Goal: Entertainment & Leisure: Consume media (video, audio)

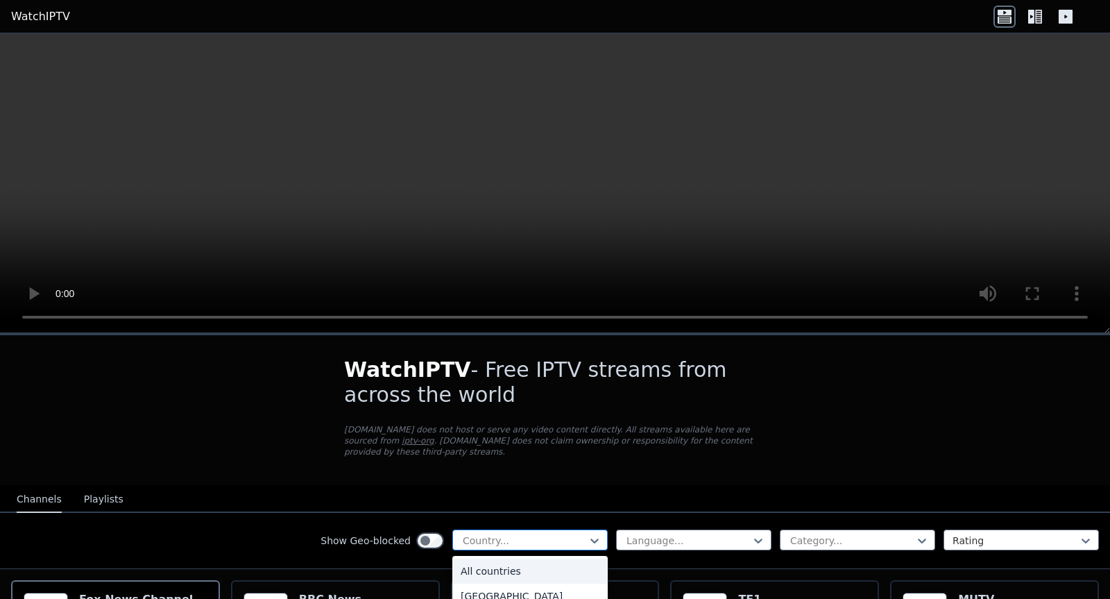
click at [571, 534] on div at bounding box center [524, 541] width 126 height 14
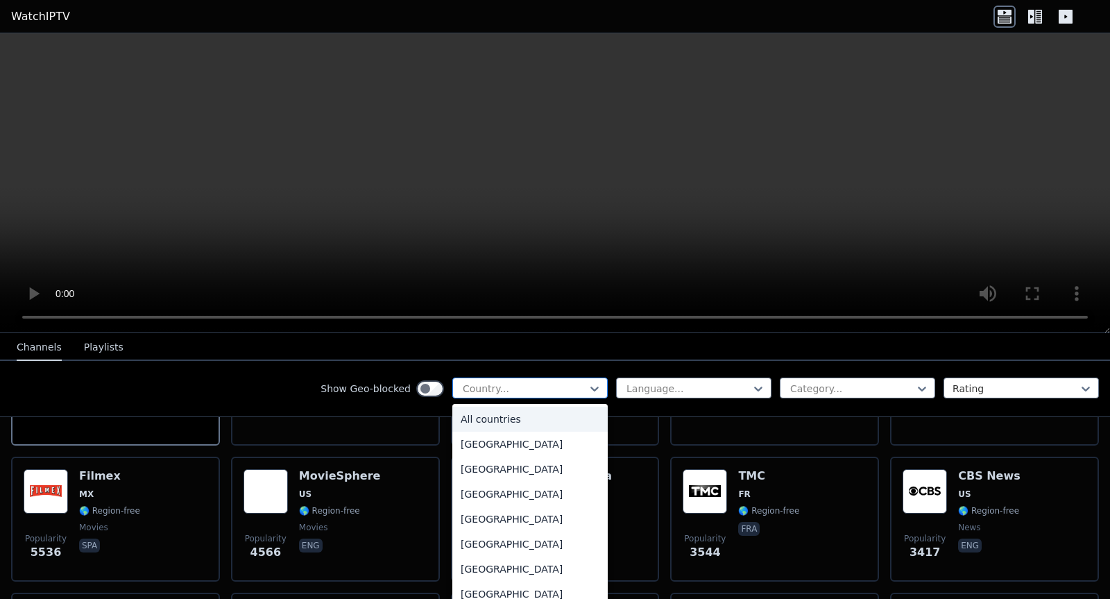
click at [516, 388] on div at bounding box center [524, 389] width 126 height 14
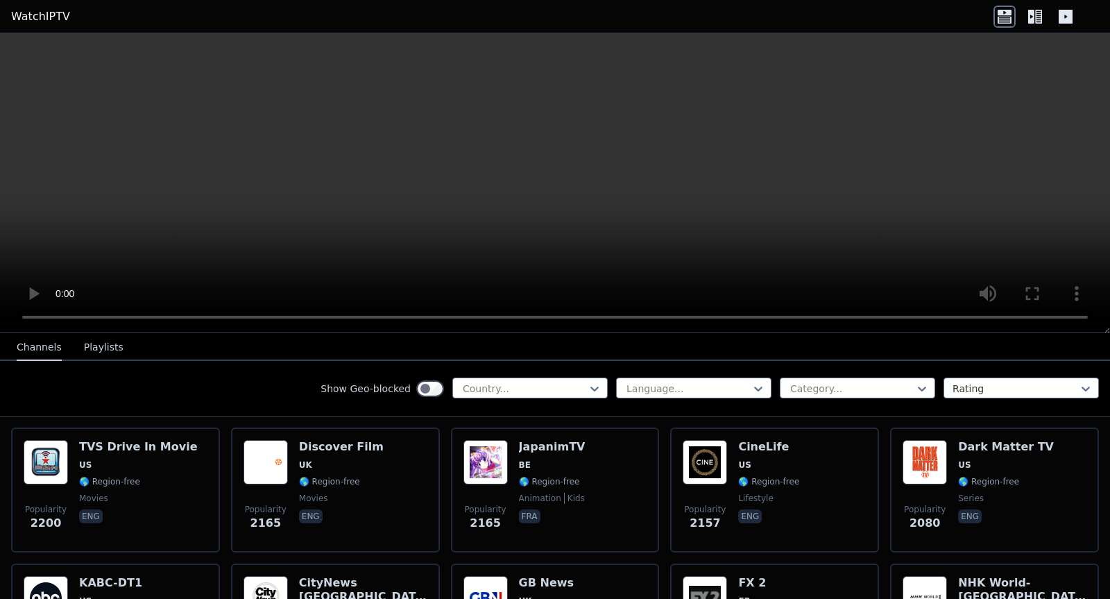
scroll to position [350, 0]
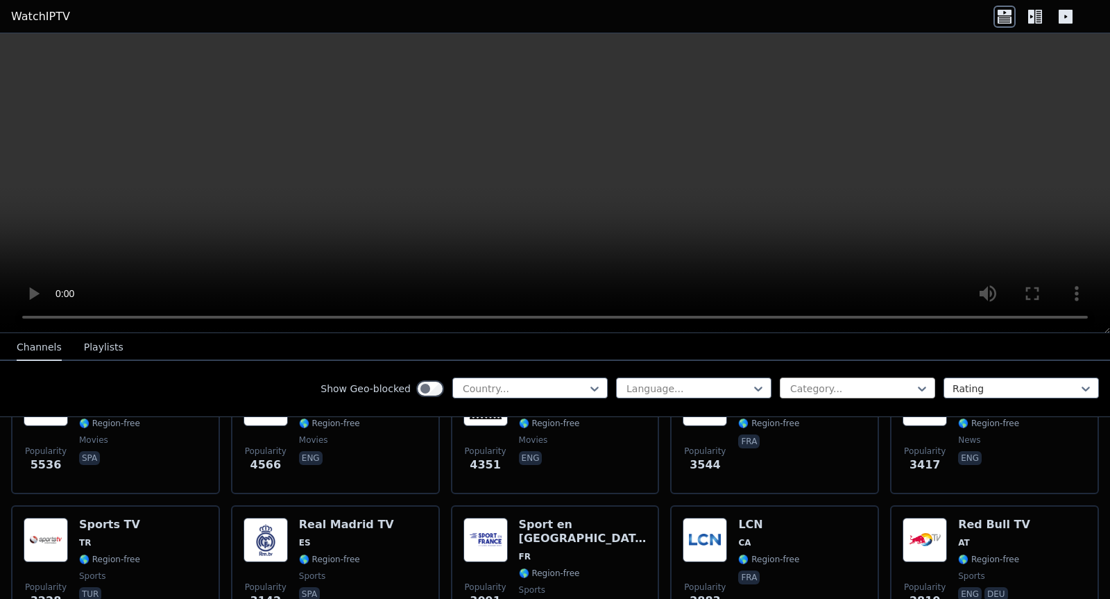
click at [783, 378] on div "Category..." at bounding box center [857, 387] width 155 height 21
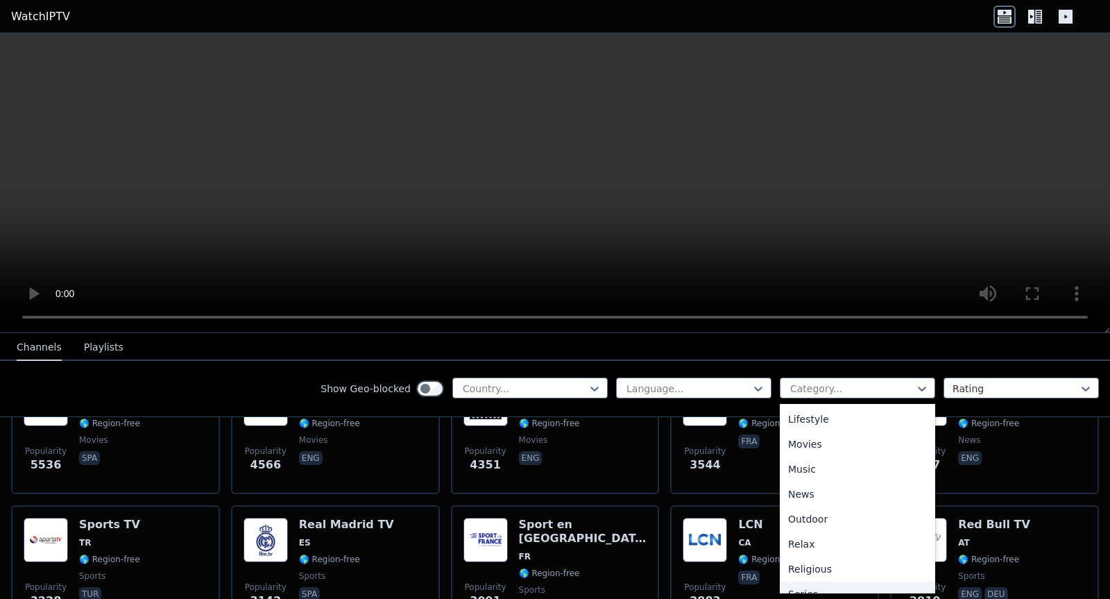
scroll to position [491, 0]
click at [834, 522] on div "Sports" at bounding box center [857, 528] width 155 height 25
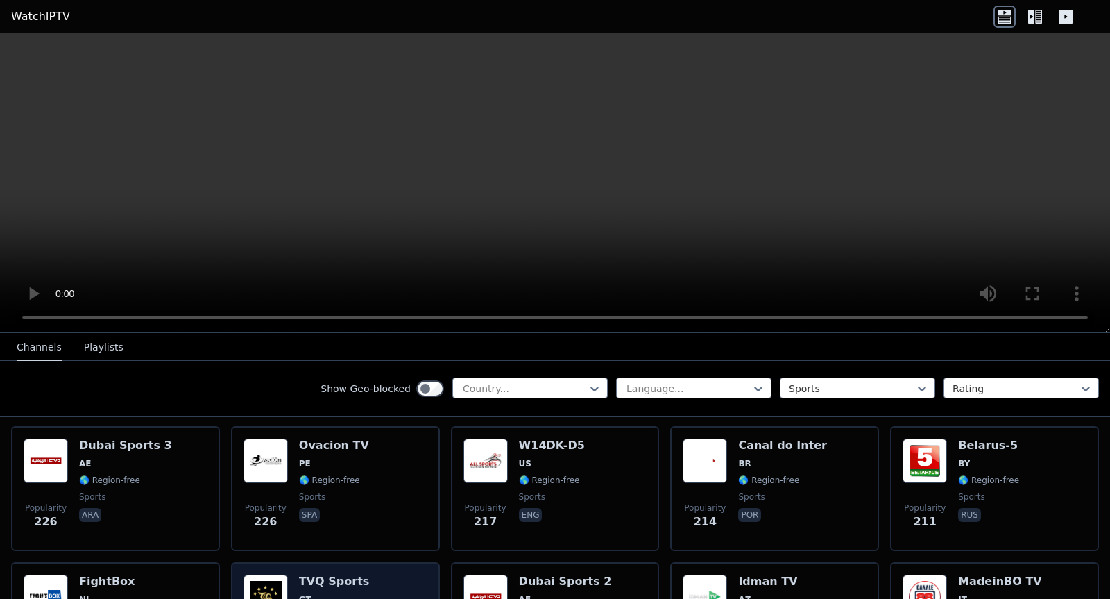
scroll to position [1836, 0]
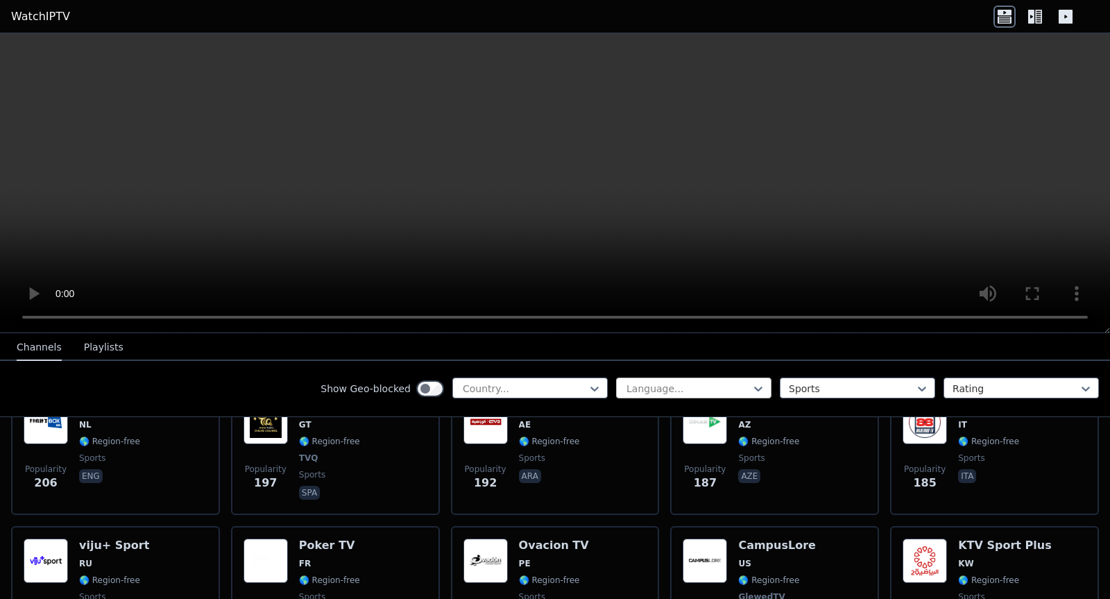
click at [656, 379] on div "Show Geo-blocked Country... Language... Sports Rating" at bounding box center [555, 389] width 1110 height 56
click at [653, 392] on div at bounding box center [688, 389] width 126 height 14
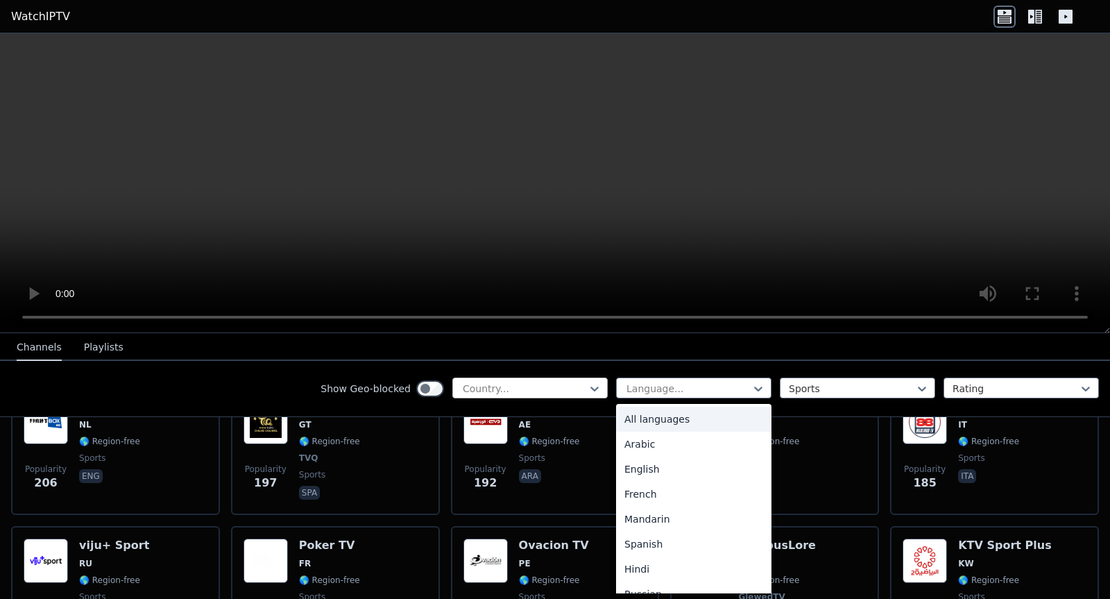
click at [574, 391] on div at bounding box center [524, 389] width 126 height 14
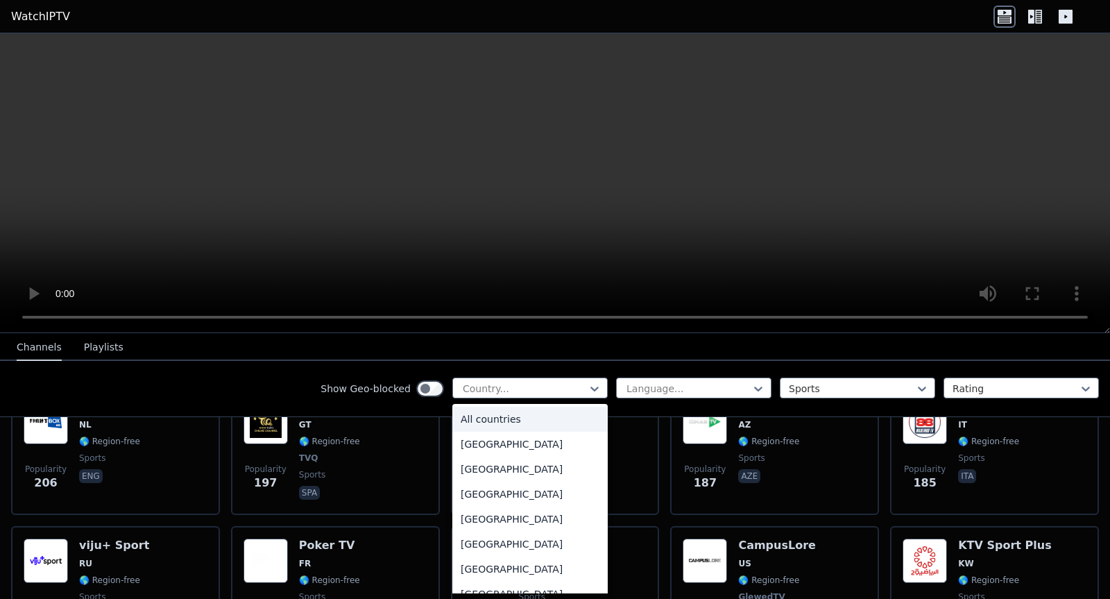
click at [293, 374] on div "Show Geo-blocked 206 results available. Use Up and Down to choose options, pres…" at bounding box center [555, 389] width 1110 height 56
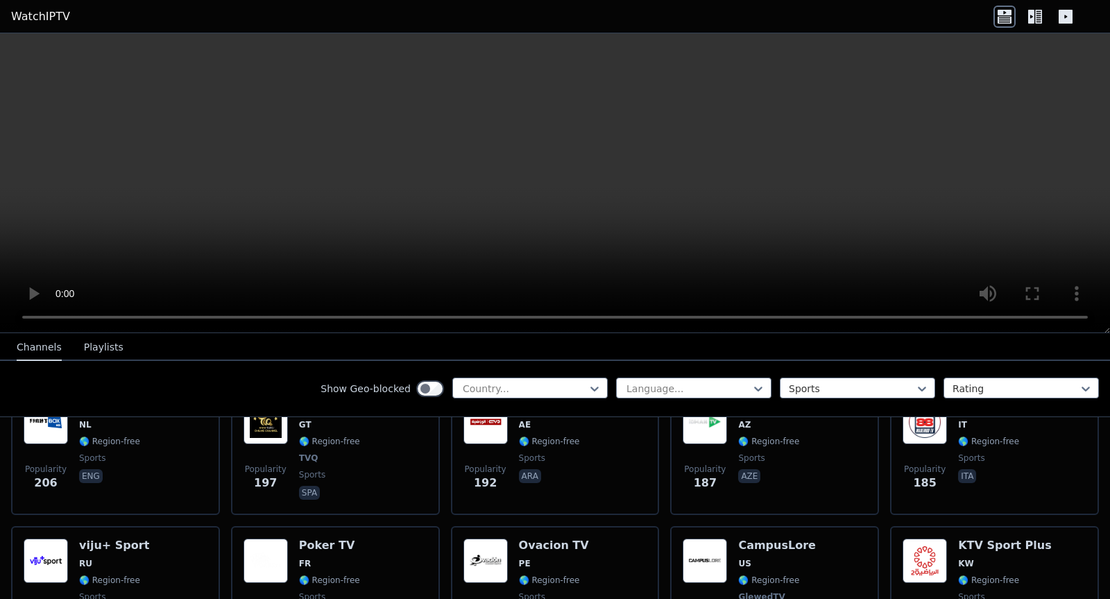
click at [108, 351] on button "Playlists" at bounding box center [104, 347] width 40 height 26
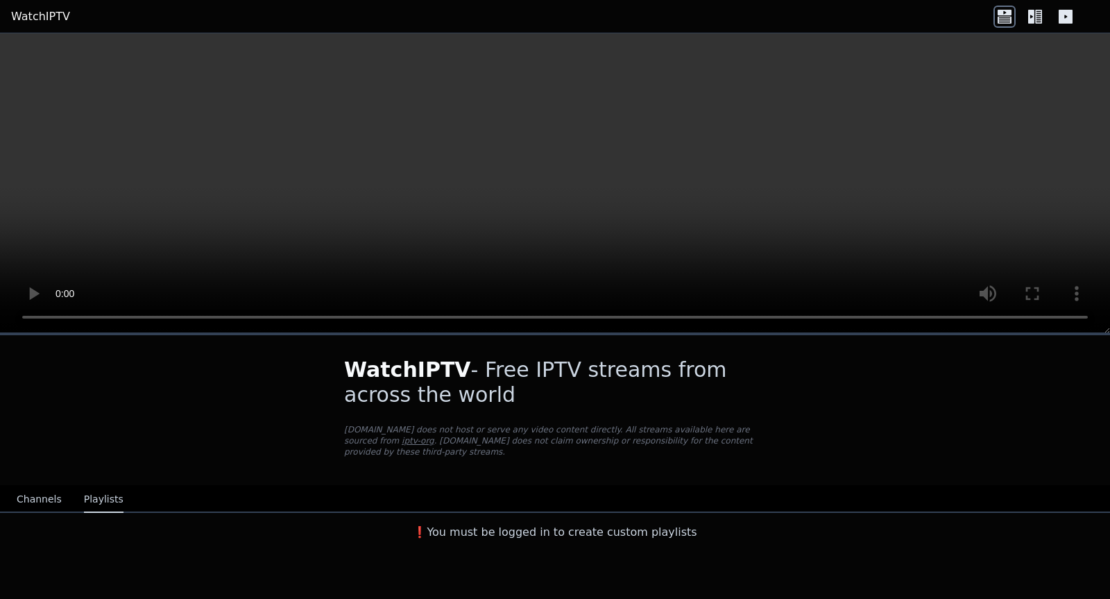
click at [39, 486] on button "Channels" at bounding box center [39, 499] width 45 height 26
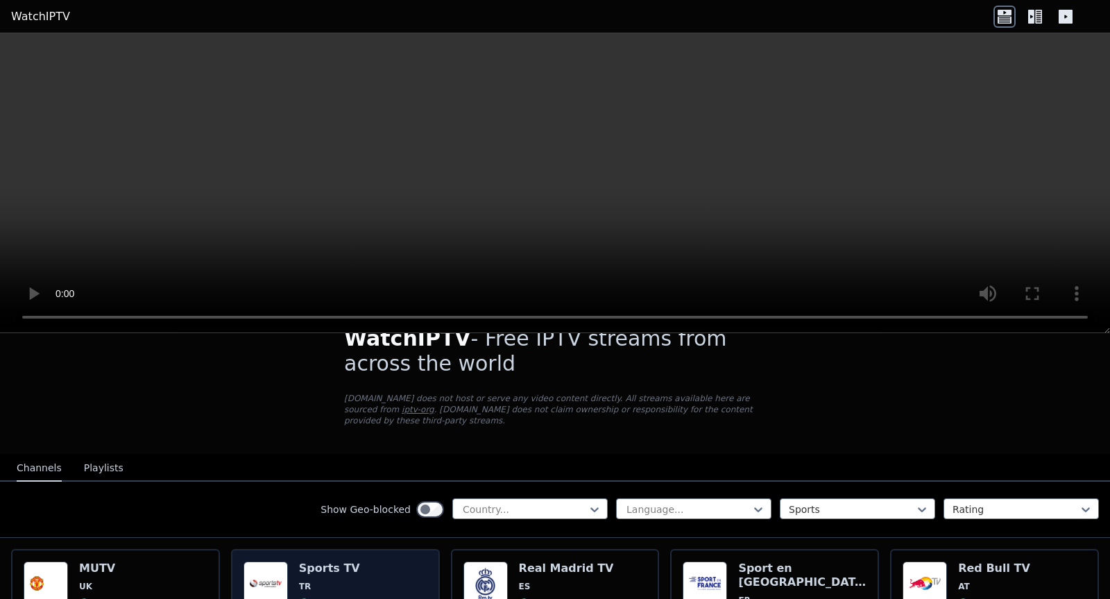
scroll to position [119, 0]
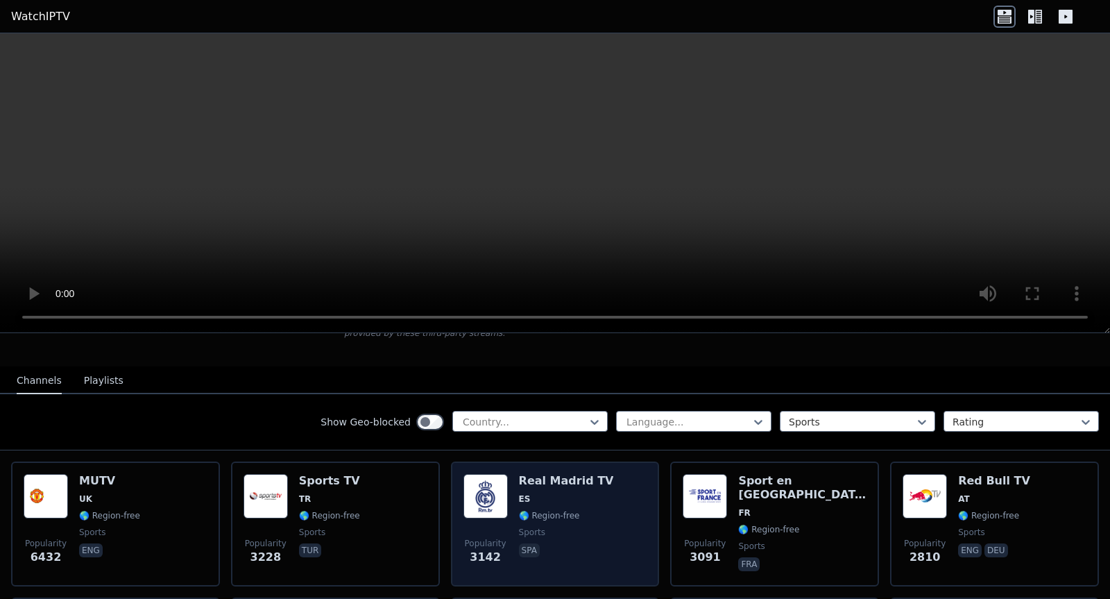
click at [565, 527] on span "sports" at bounding box center [566, 532] width 95 height 11
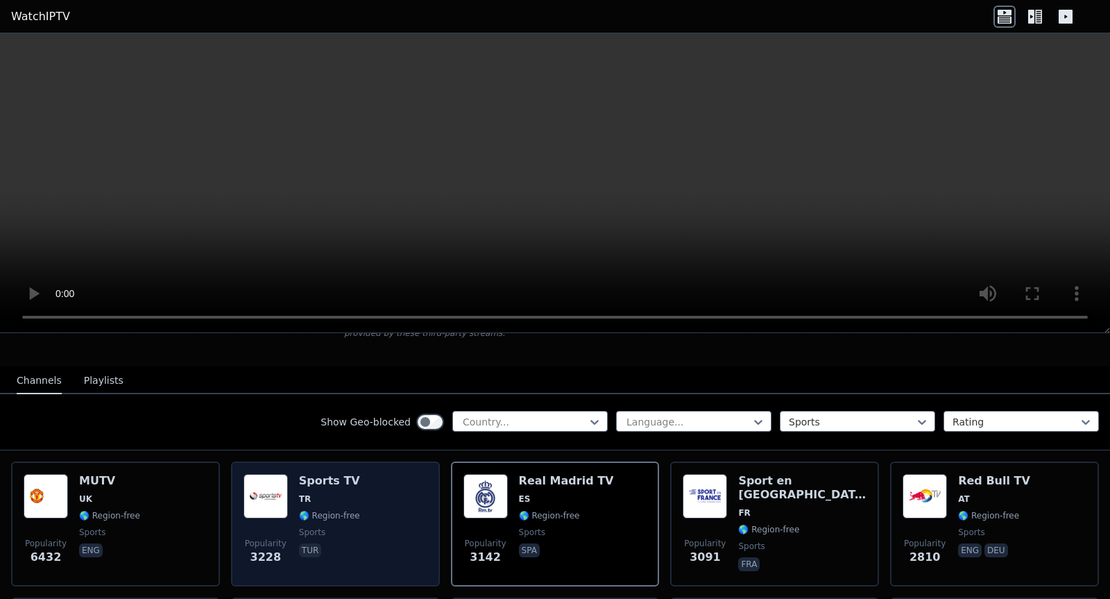
scroll to position [381, 0]
